Goal: Information Seeking & Learning: Learn about a topic

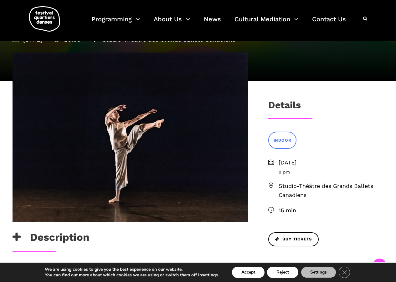
scroll to position [109, 0]
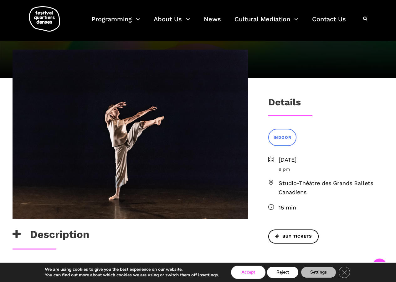
click at [256, 275] on button "Accept" at bounding box center [248, 272] width 33 height 11
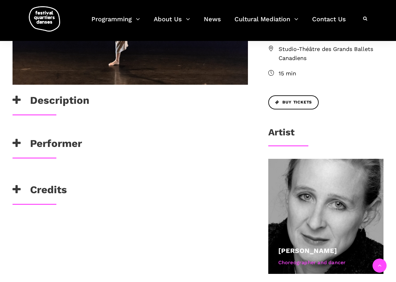
scroll to position [242, 0]
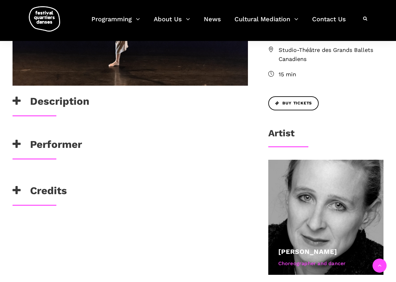
click at [17, 99] on icon at bounding box center [17, 101] width 8 height 10
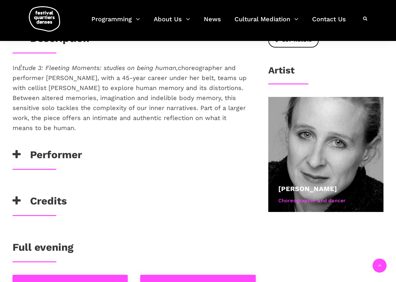
scroll to position [320, 0]
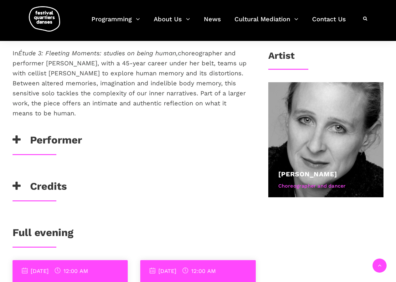
click at [55, 142] on h3 "Performer" at bounding box center [48, 142] width 70 height 16
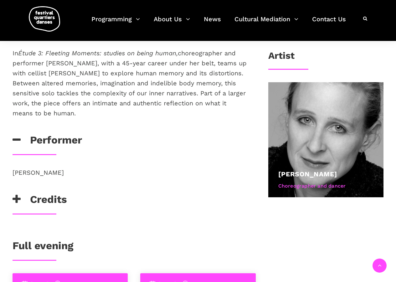
click at [47, 200] on h3 "Credits" at bounding box center [40, 201] width 54 height 16
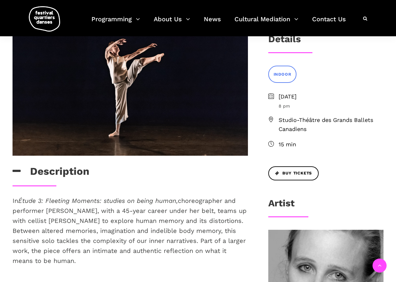
scroll to position [249, 0]
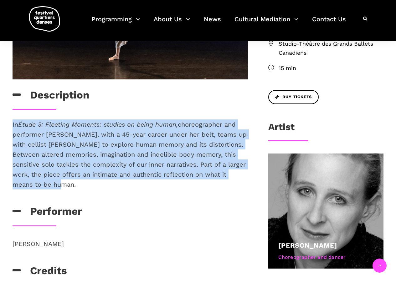
drag, startPoint x: 16, startPoint y: 127, endPoint x: 45, endPoint y: 186, distance: 65.4
click at [45, 186] on div "In Étude 3: Fleeting Moments: studies on being human, choreographer and perform…" at bounding box center [130, 163] width 248 height 86
copy span "In Étude 3: Fleeting Moments: studies on being human, choreographer and perform…"
